Goal: Information Seeking & Learning: Learn about a topic

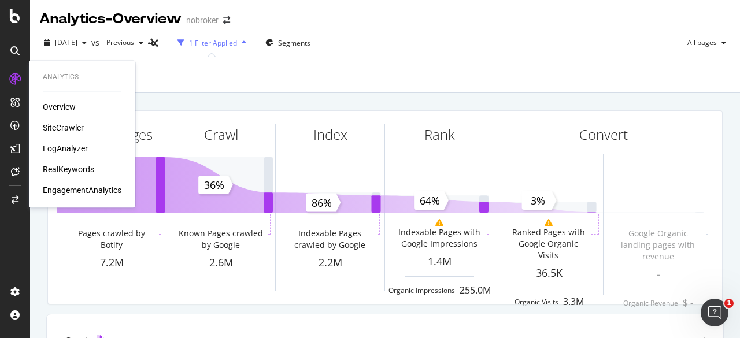
click at [73, 135] on div "Overview SiteCrawler LogAnalyzer RealKeywords EngagementAnalytics" at bounding box center [82, 148] width 79 height 95
click at [72, 125] on div "SiteCrawler" at bounding box center [63, 128] width 41 height 12
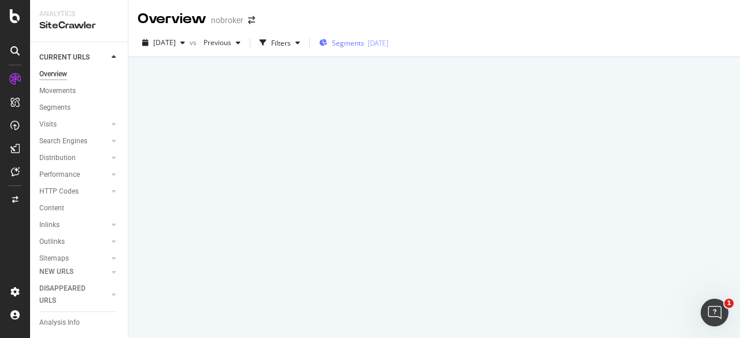
click at [355, 46] on span "Segments" at bounding box center [348, 43] width 32 height 10
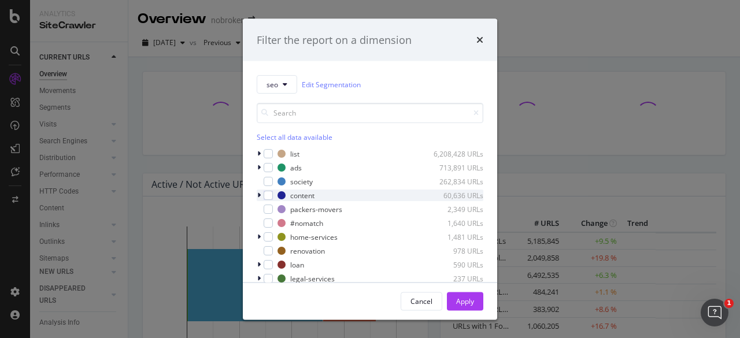
click at [268, 199] on div "content 60,636 URLs" at bounding box center [370, 196] width 226 height 12
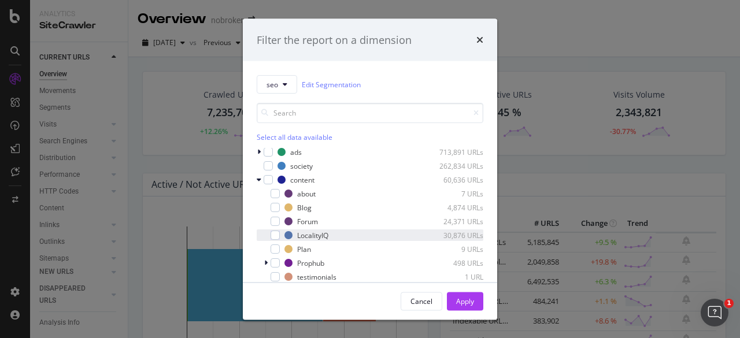
scroll to position [19, 0]
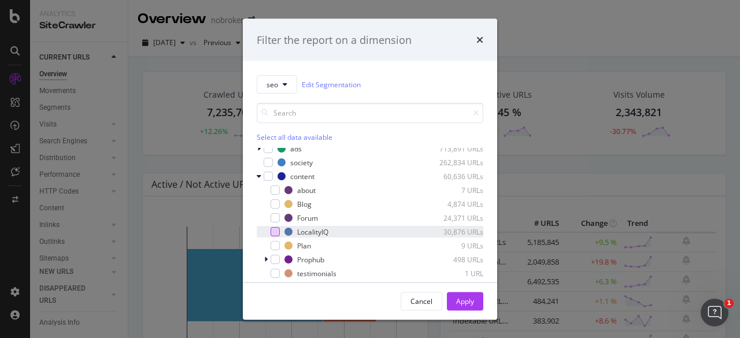
click at [274, 233] on div "modal" at bounding box center [274, 231] width 9 height 9
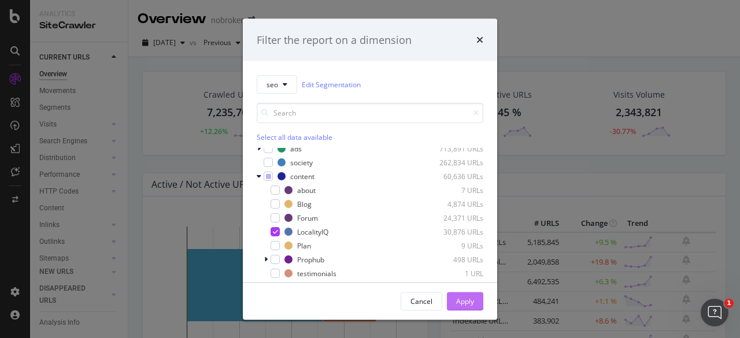
click at [370, 296] on div "Apply" at bounding box center [465, 301] width 18 height 10
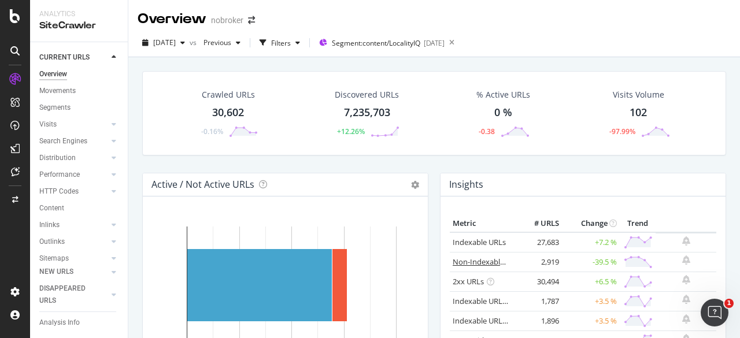
click at [370, 261] on link "Non-Indexable URLs" at bounding box center [487, 262] width 70 height 10
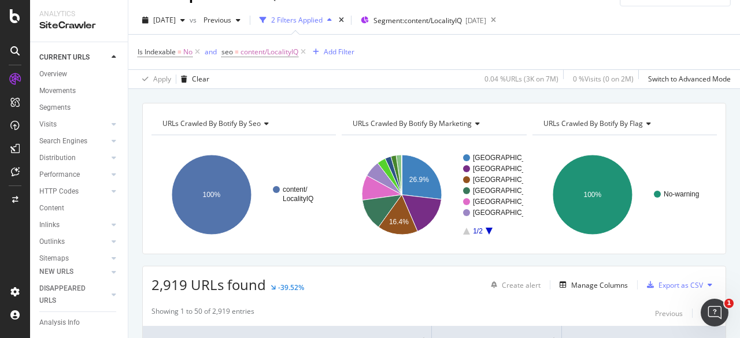
scroll to position [19, 0]
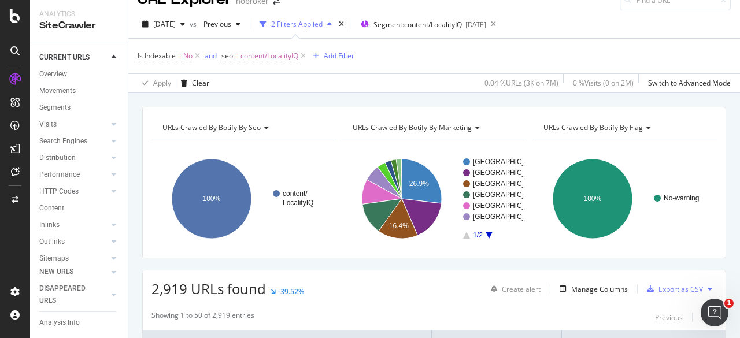
click at [263, 124] on icon at bounding box center [265, 127] width 8 height 7
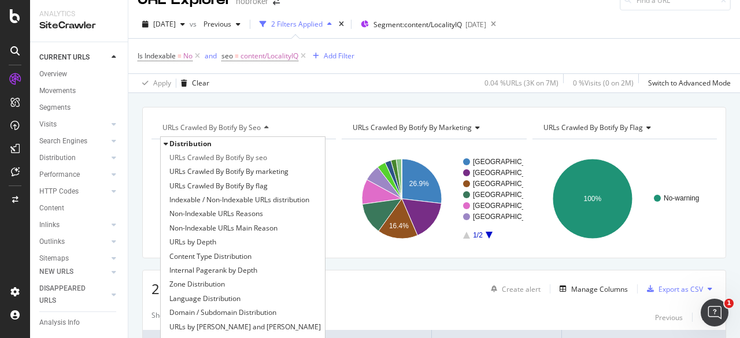
click at [263, 124] on icon at bounding box center [265, 127] width 8 height 7
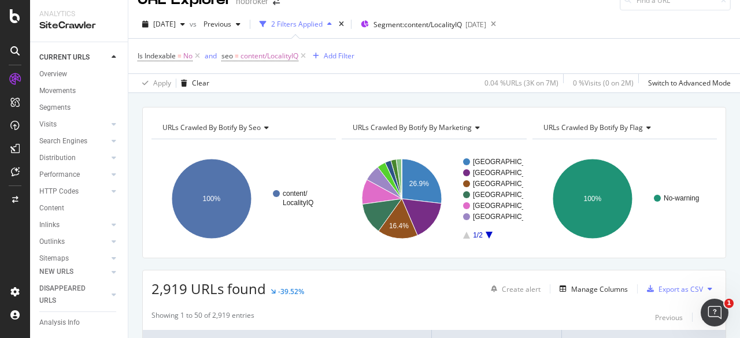
click at [370, 233] on icon "A chart." at bounding box center [488, 235] width 7 height 7
click at [370, 236] on icon "A chart." at bounding box center [466, 235] width 7 height 7
click at [370, 232] on icon "A chart." at bounding box center [488, 235] width 7 height 7
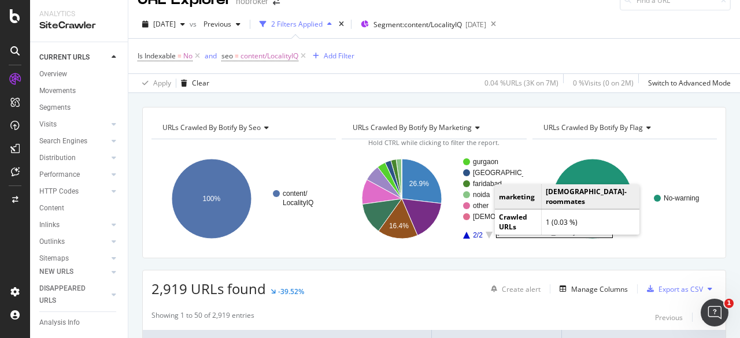
click at [370, 213] on rect "A chart." at bounding box center [494, 216] width 42 height 7
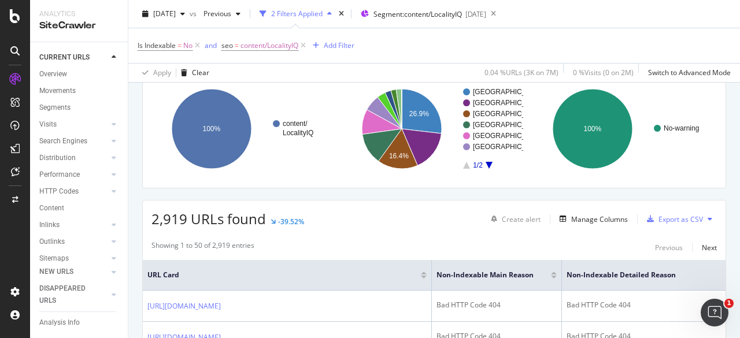
scroll to position [87, 0]
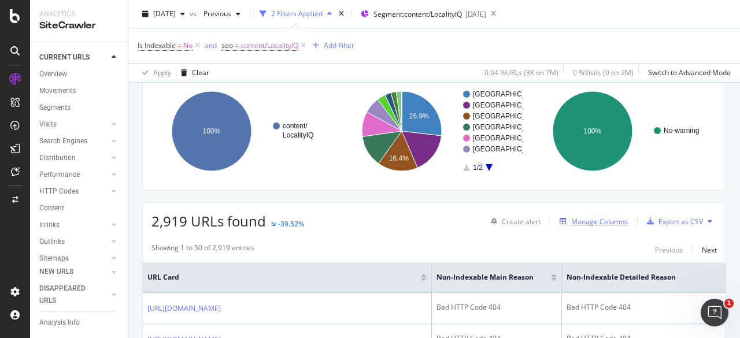
click at [370, 221] on div "Manage Columns" at bounding box center [599, 222] width 57 height 10
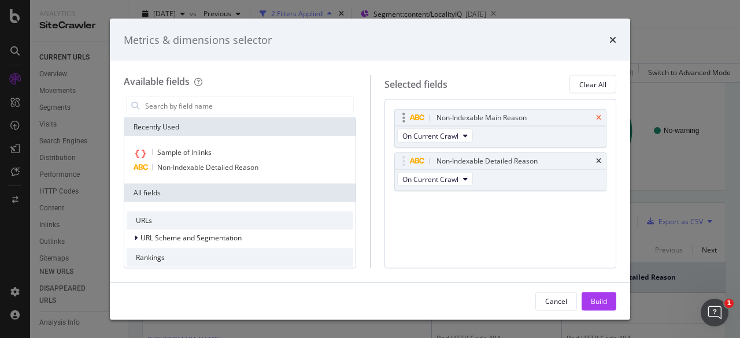
click at [370, 117] on icon "times" at bounding box center [598, 117] width 5 height 7
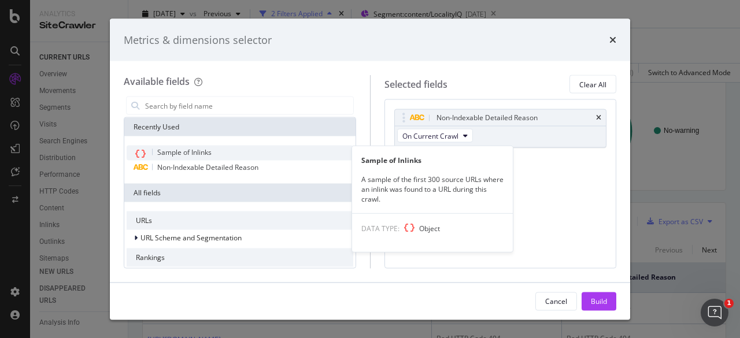
click at [190, 150] on span "Sample of Inlinks" at bounding box center [184, 152] width 54 height 10
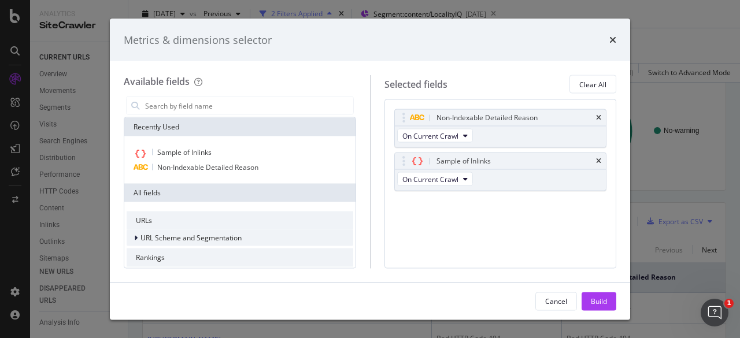
scroll to position [341, 0]
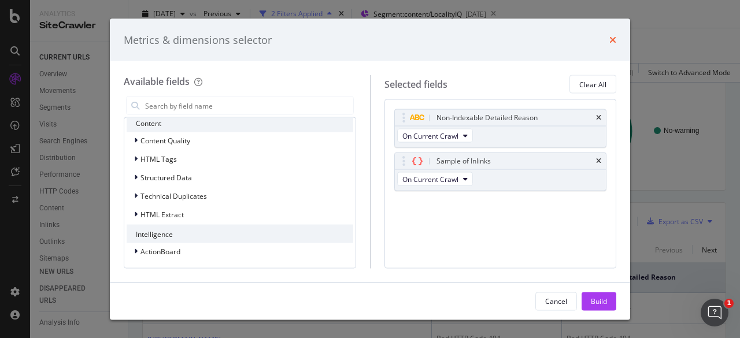
click at [370, 40] on icon "times" at bounding box center [612, 39] width 7 height 9
